Goal: Information Seeking & Learning: Learn about a topic

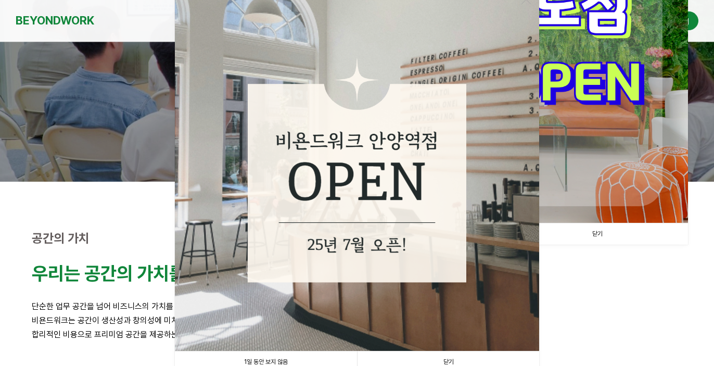
scroll to position [207, 0]
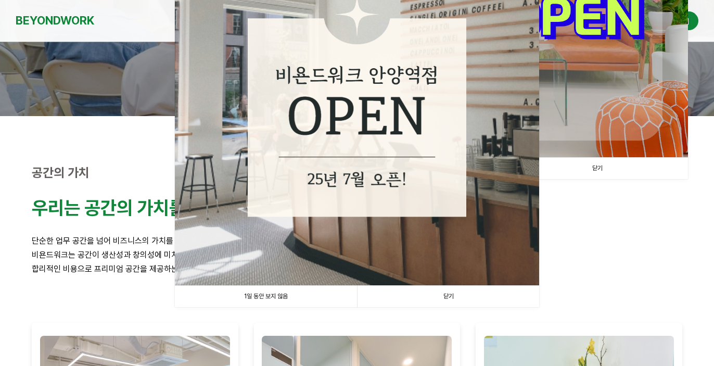
click at [454, 299] on link "닫기" at bounding box center [448, 296] width 182 height 21
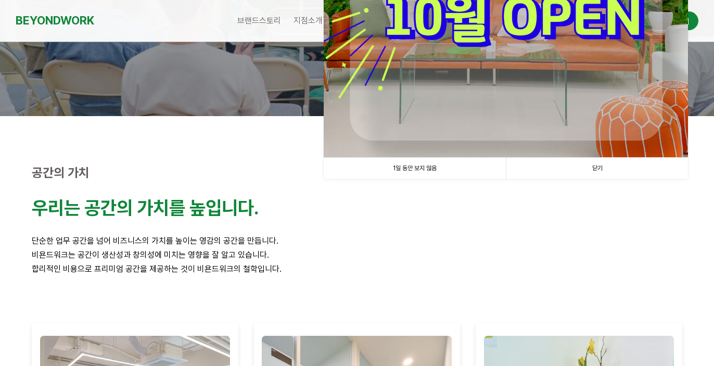
click at [600, 164] on link "닫기" at bounding box center [597, 168] width 182 height 21
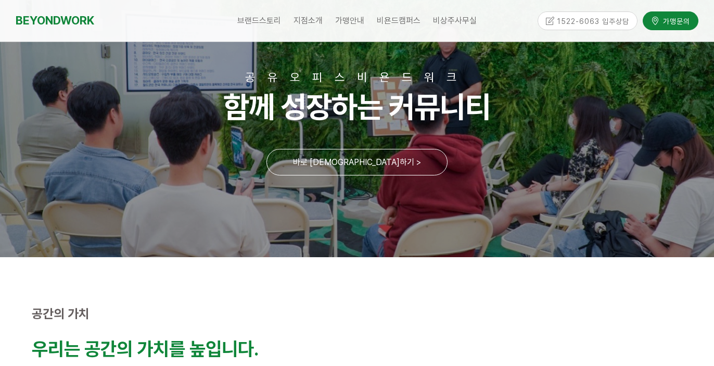
scroll to position [0, 0]
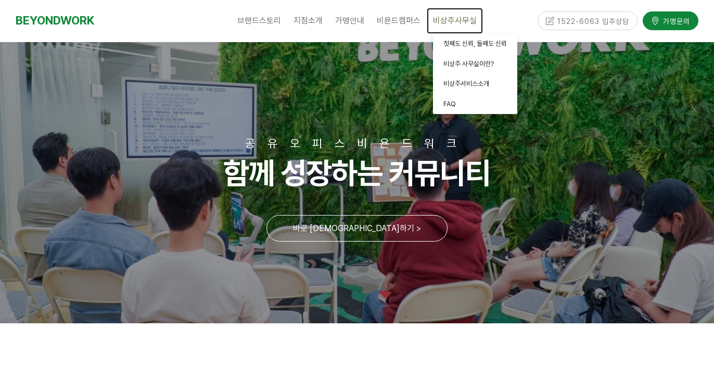
click at [472, 28] on link "비상주사무실" at bounding box center [455, 21] width 56 height 26
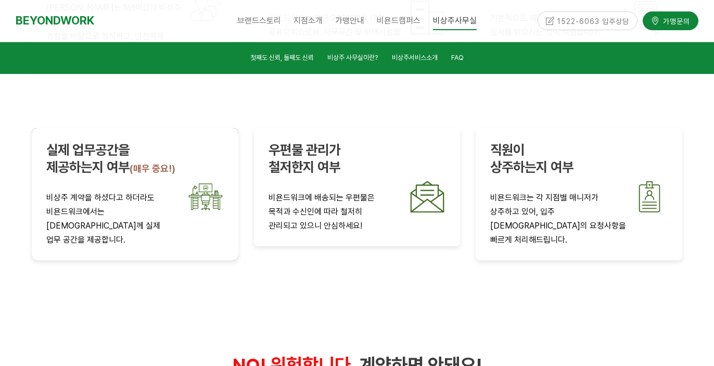
scroll to position [2010, 0]
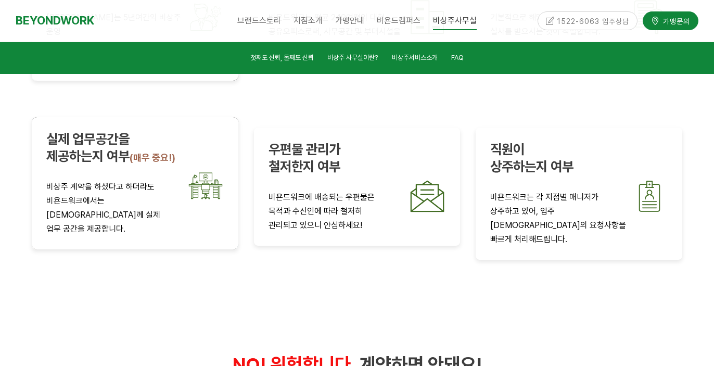
click at [140, 135] on div "실제 업무공간을 제공하는지 여부 (매우 중요!) 비상주 계약을 하셨다고 하더라도 비욘드워크에서는 대표님들께 실제 업무 공간을 제공합니다." at bounding box center [135, 183] width 178 height 105
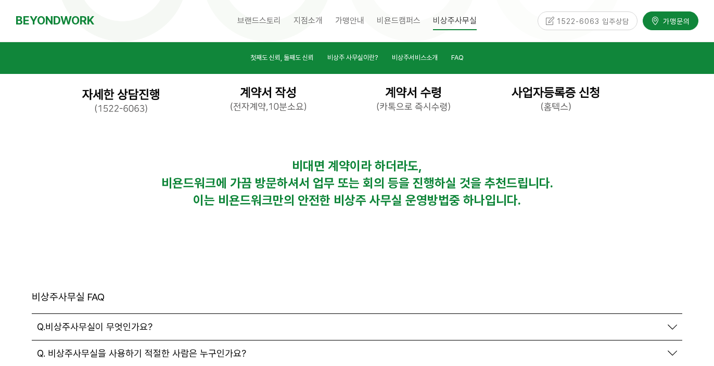
scroll to position [3524, 0]
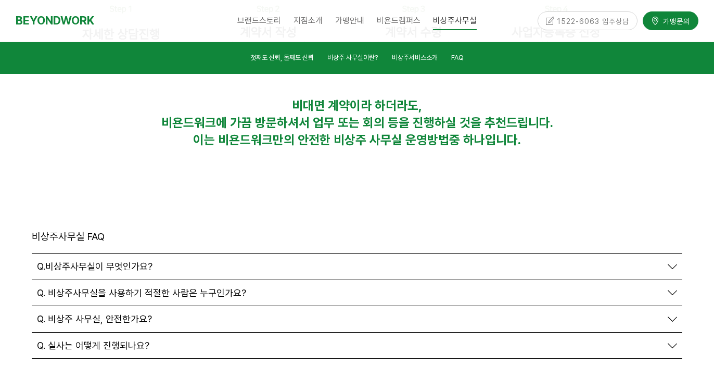
scroll to position [3669, 0]
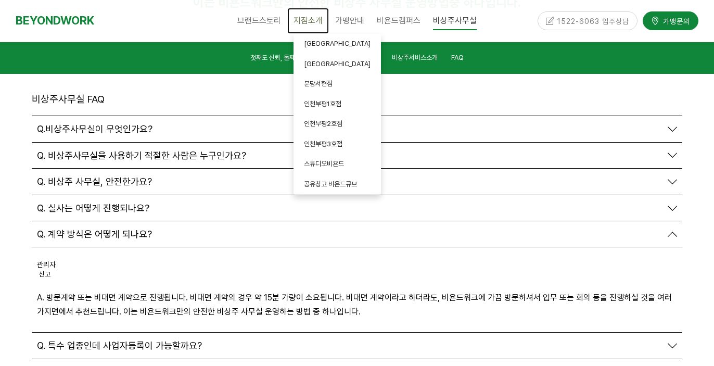
click at [315, 20] on span "지점소개" at bounding box center [308, 21] width 29 height 10
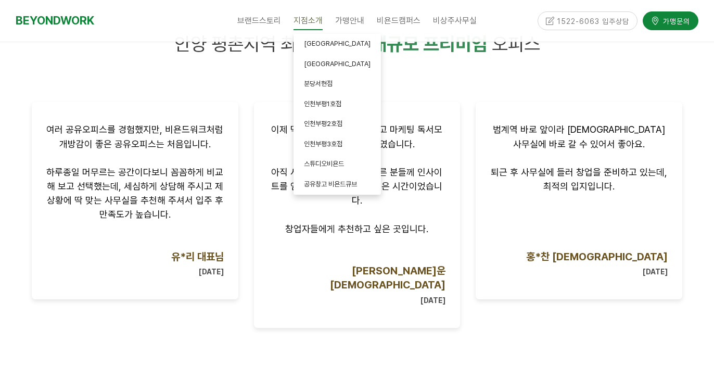
scroll to position [631, 0]
